Goal: Task Accomplishment & Management: Complete application form

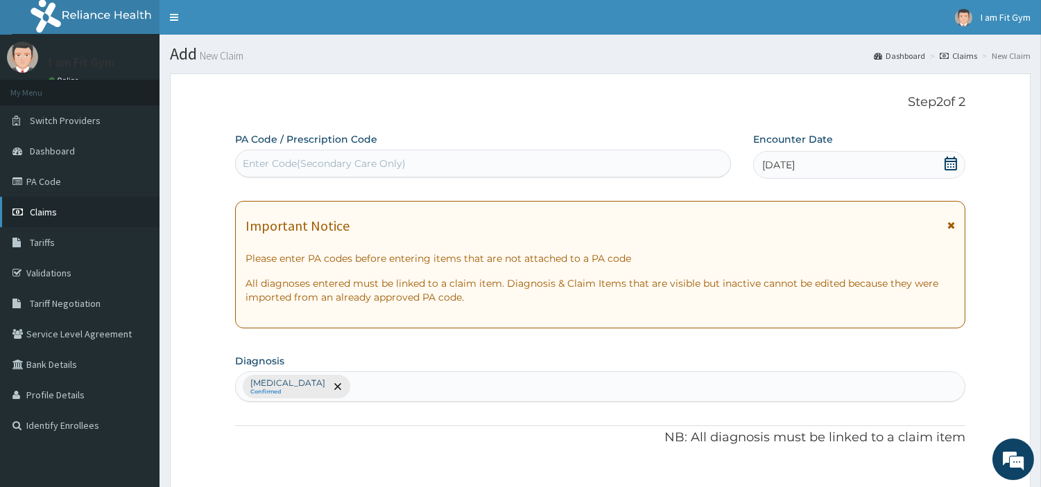
click at [37, 217] on link "Claims" at bounding box center [79, 212] width 159 height 31
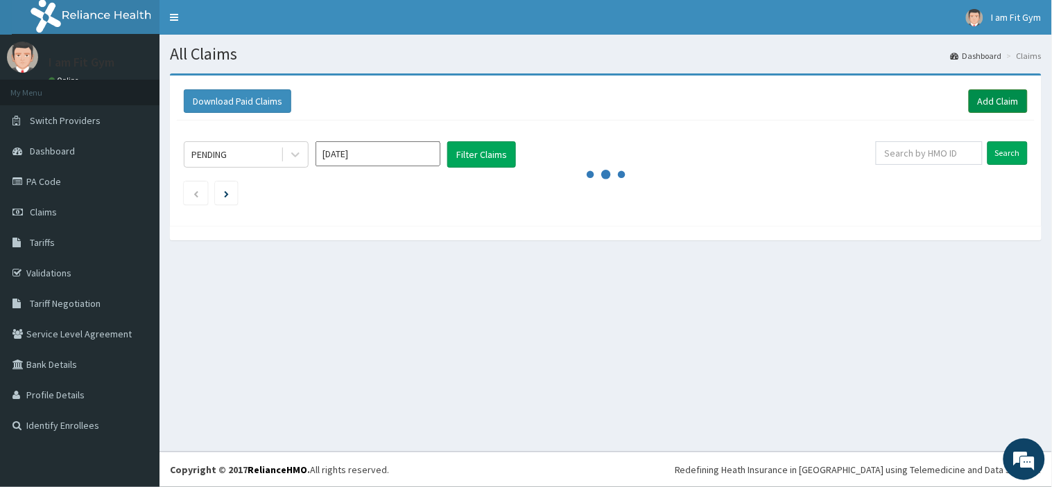
click at [994, 98] on link "Add Claim" at bounding box center [998, 101] width 59 height 24
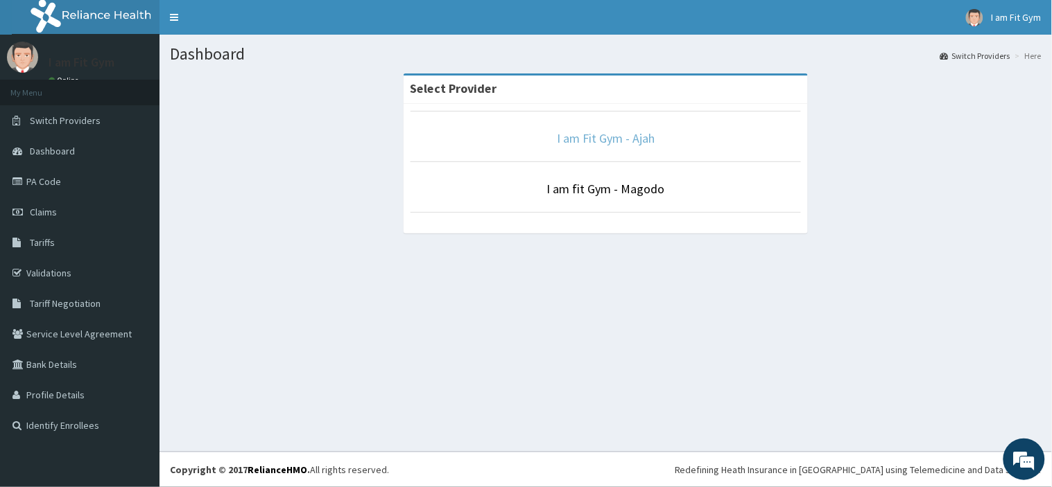
click at [619, 137] on link "I am Fit Gym - Ajah" at bounding box center [606, 138] width 98 height 16
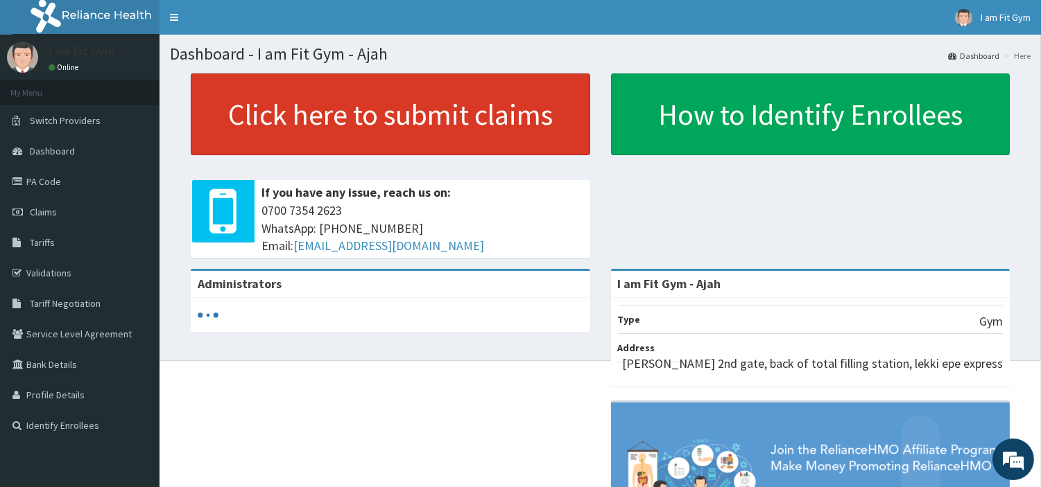
click at [514, 114] on link "Click here to submit claims" at bounding box center [390, 114] width 399 height 82
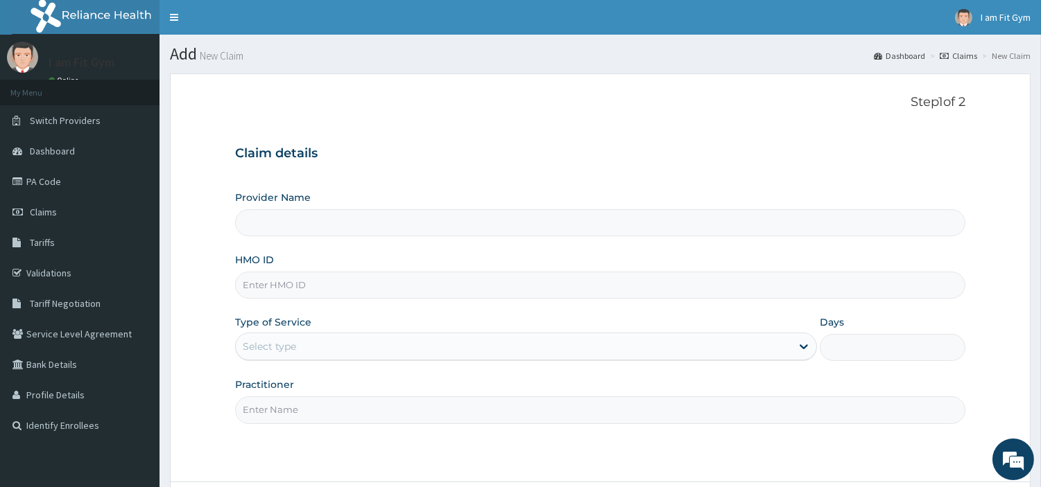
type input "I am Fit Gym - Ajah"
type input "1"
click at [280, 288] on input "HMO ID" at bounding box center [600, 285] width 730 height 27
type input "AIP/10330/A"
click at [261, 413] on input "Practitioner" at bounding box center [600, 410] width 730 height 27
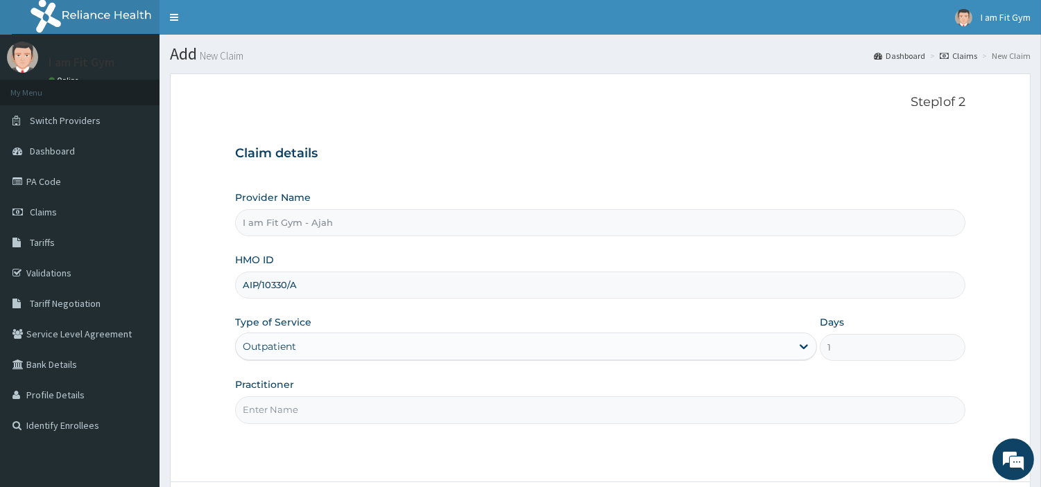
type input "razzie"
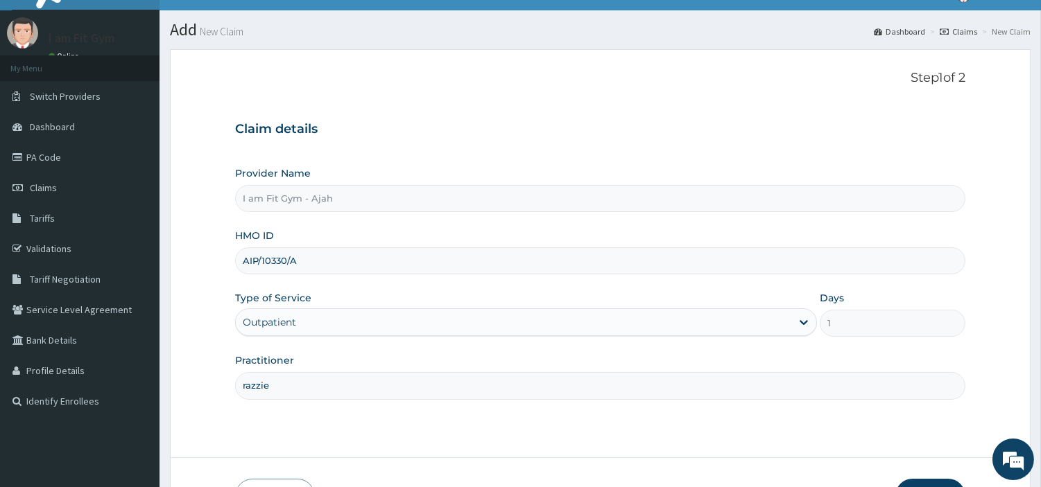
scroll to position [69, 0]
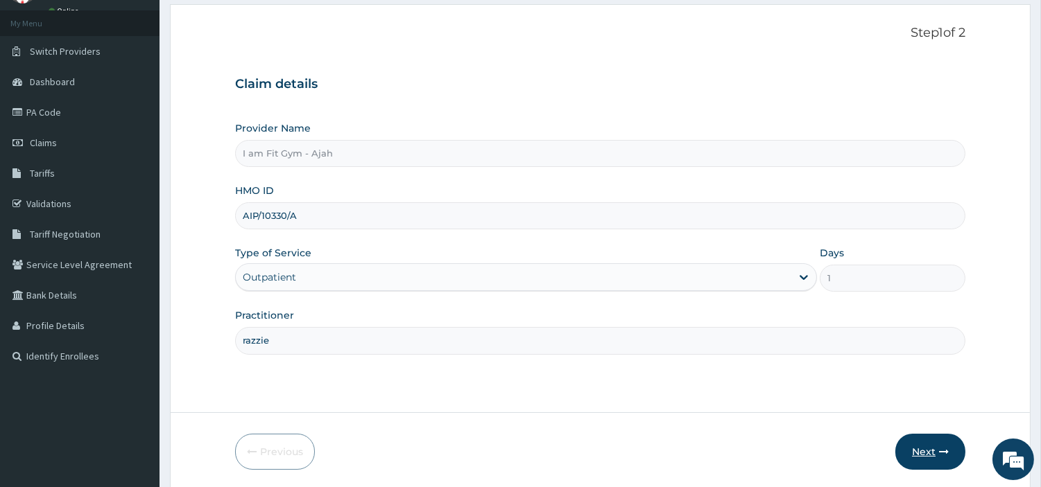
click at [939, 442] on button "Next" at bounding box center [930, 452] width 70 height 36
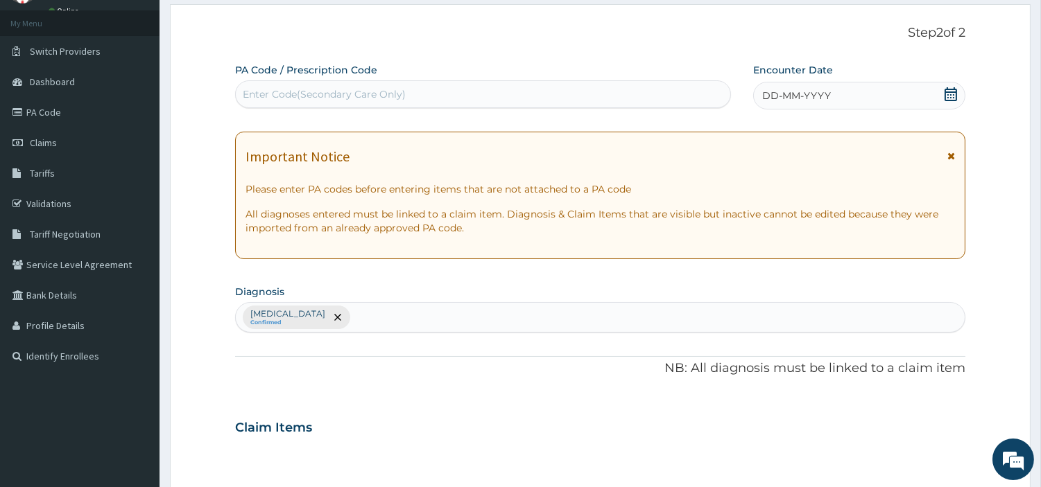
click at [813, 89] on span "DD-MM-YYYY" at bounding box center [796, 96] width 69 height 14
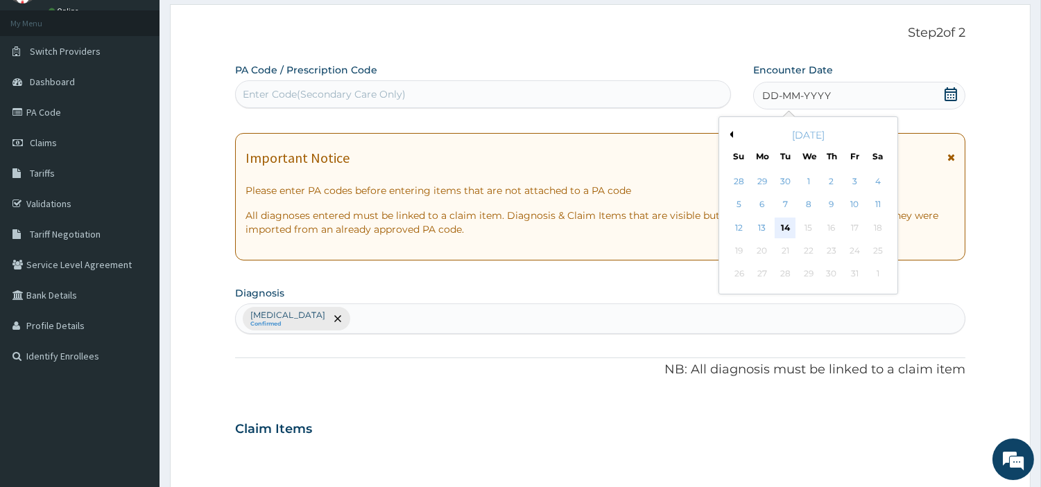
click at [782, 220] on div "14" at bounding box center [784, 228] width 21 height 21
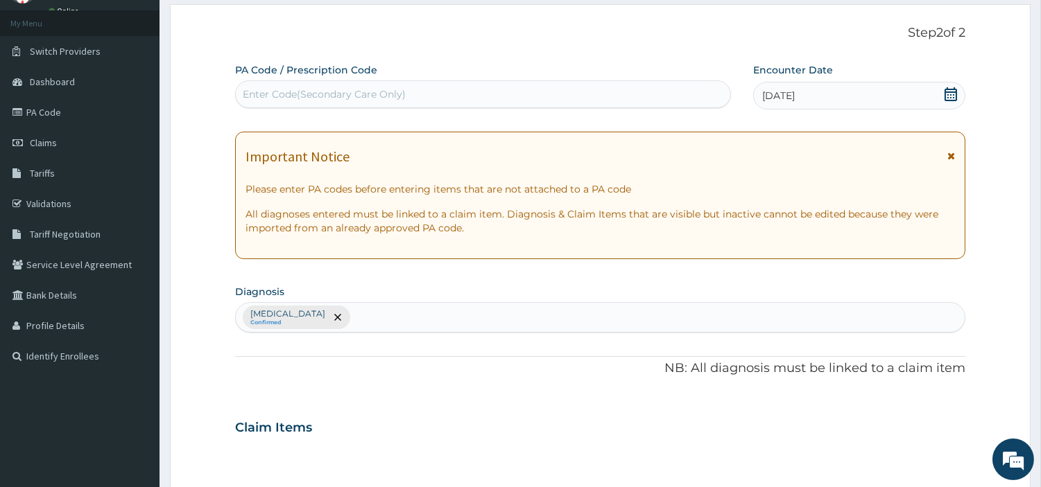
click at [295, 92] on div "Enter Code(Secondary Care Only)" at bounding box center [324, 94] width 163 height 14
type input "PA/F8DCD5"
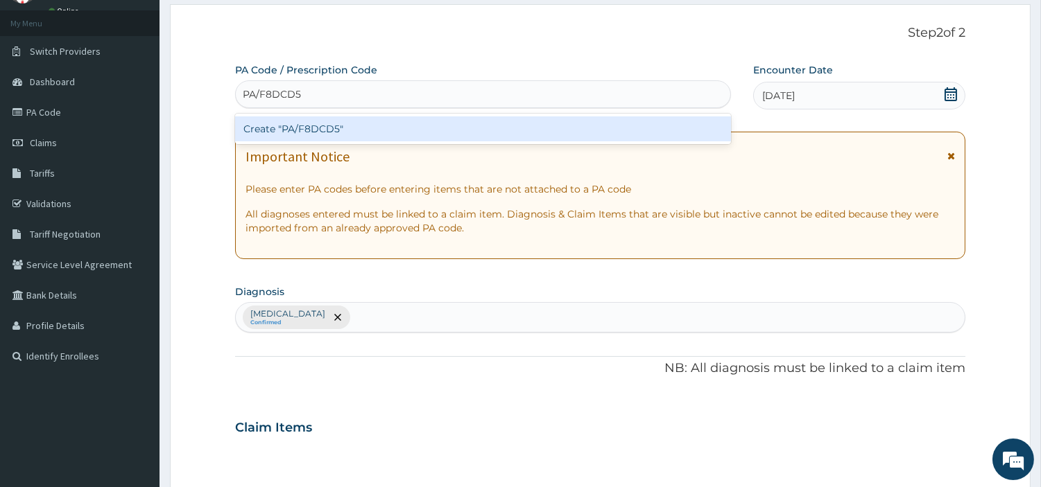
click at [298, 129] on div "Create "PA/F8DCD5"" at bounding box center [483, 128] width 496 height 25
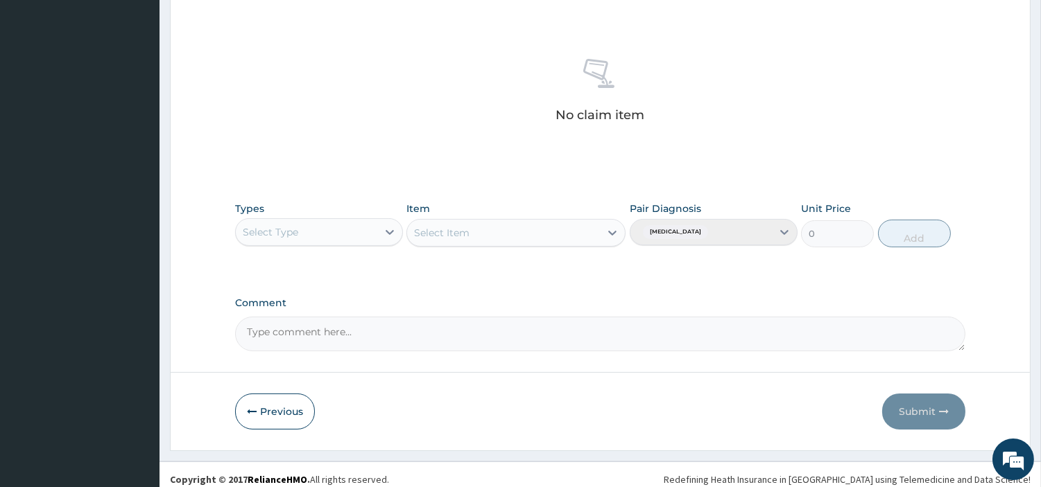
scroll to position [508, 0]
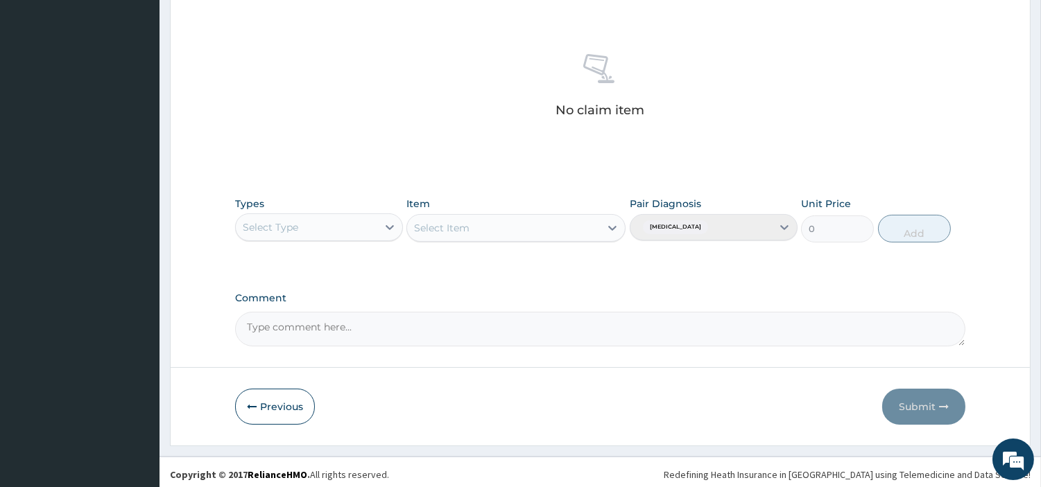
click at [299, 224] on div "Select Type" at bounding box center [306, 227] width 141 height 22
type input "gy"
click at [282, 258] on div "Gym" at bounding box center [319, 262] width 168 height 25
click at [474, 230] on div "Select Item" at bounding box center [503, 228] width 193 height 22
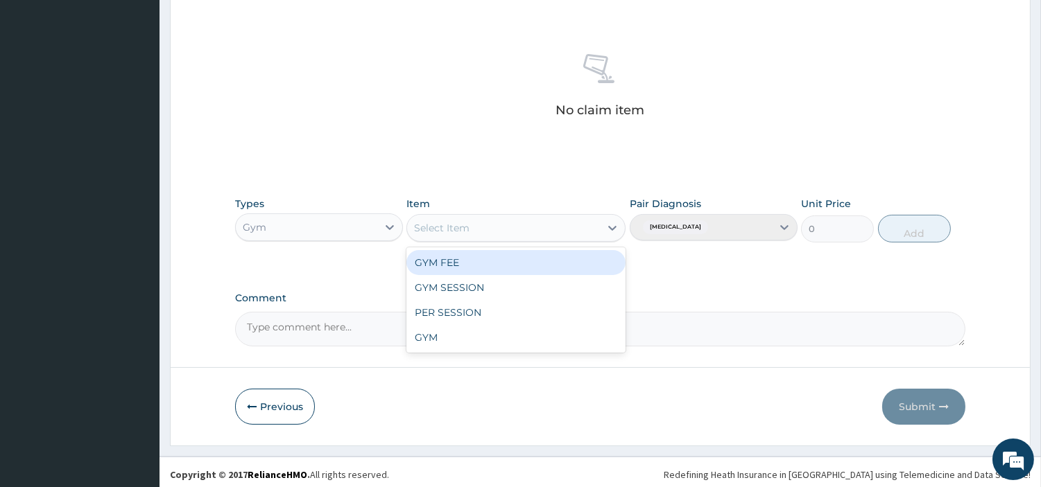
click at [474, 261] on div "GYM FEE" at bounding box center [515, 262] width 219 height 25
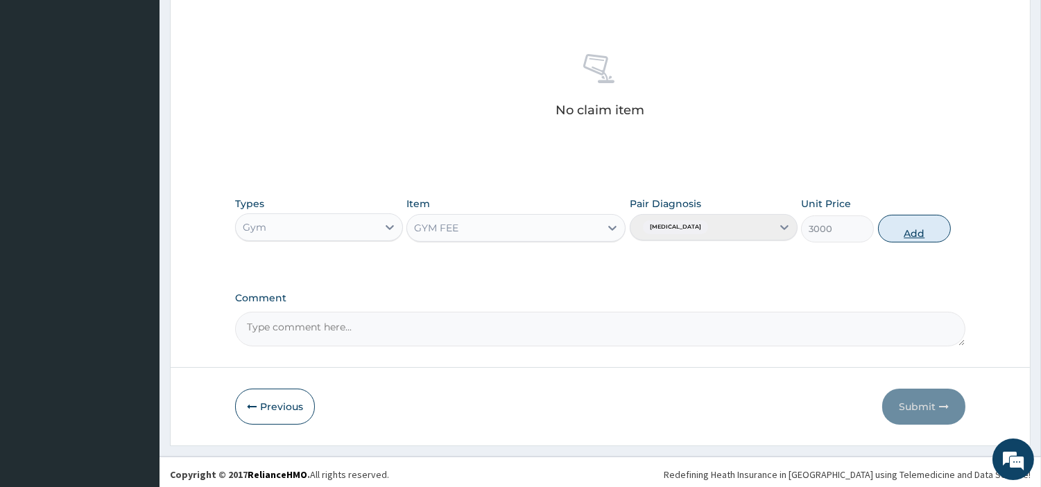
click at [919, 224] on button "Add" at bounding box center [914, 229] width 73 height 28
type input "0"
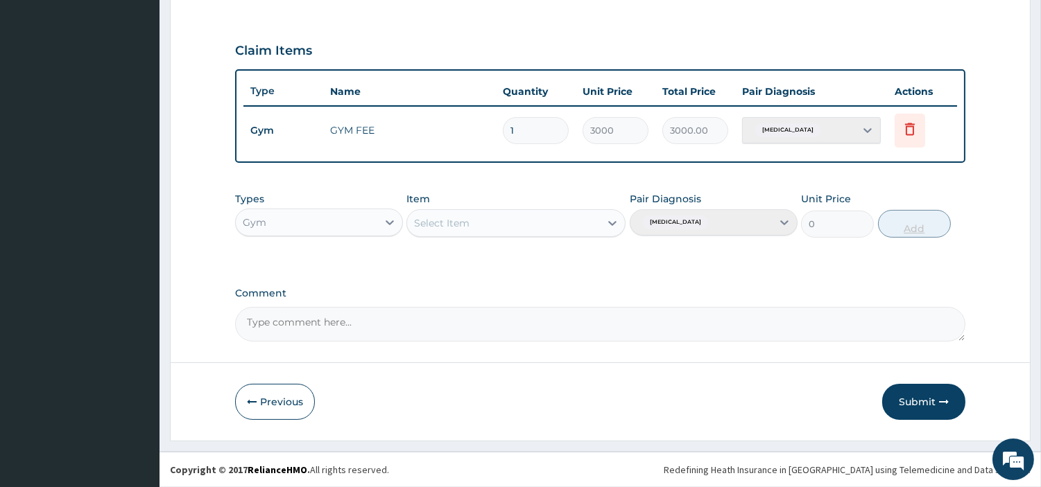
scroll to position [445, 0]
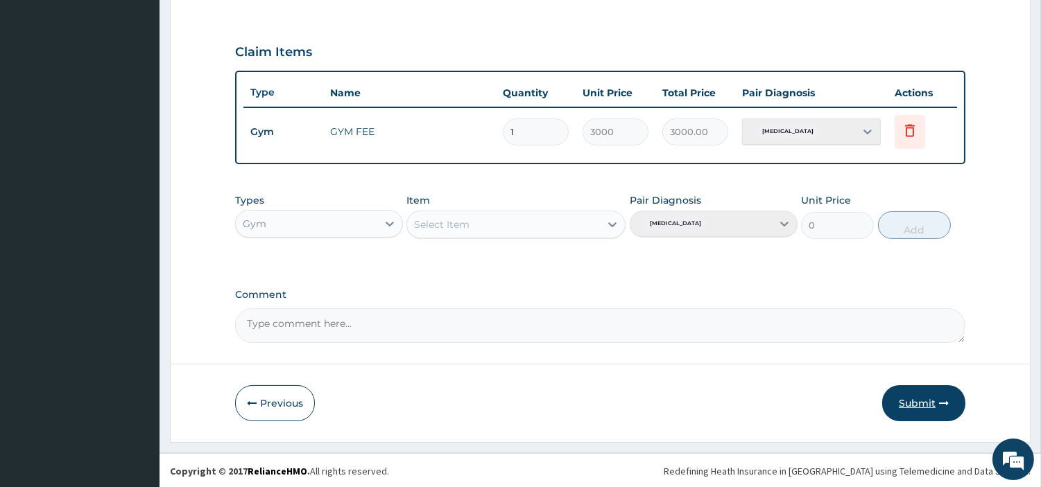
click at [922, 397] on button "Submit" at bounding box center [923, 404] width 83 height 36
